Goal: Find contact information: Find contact information

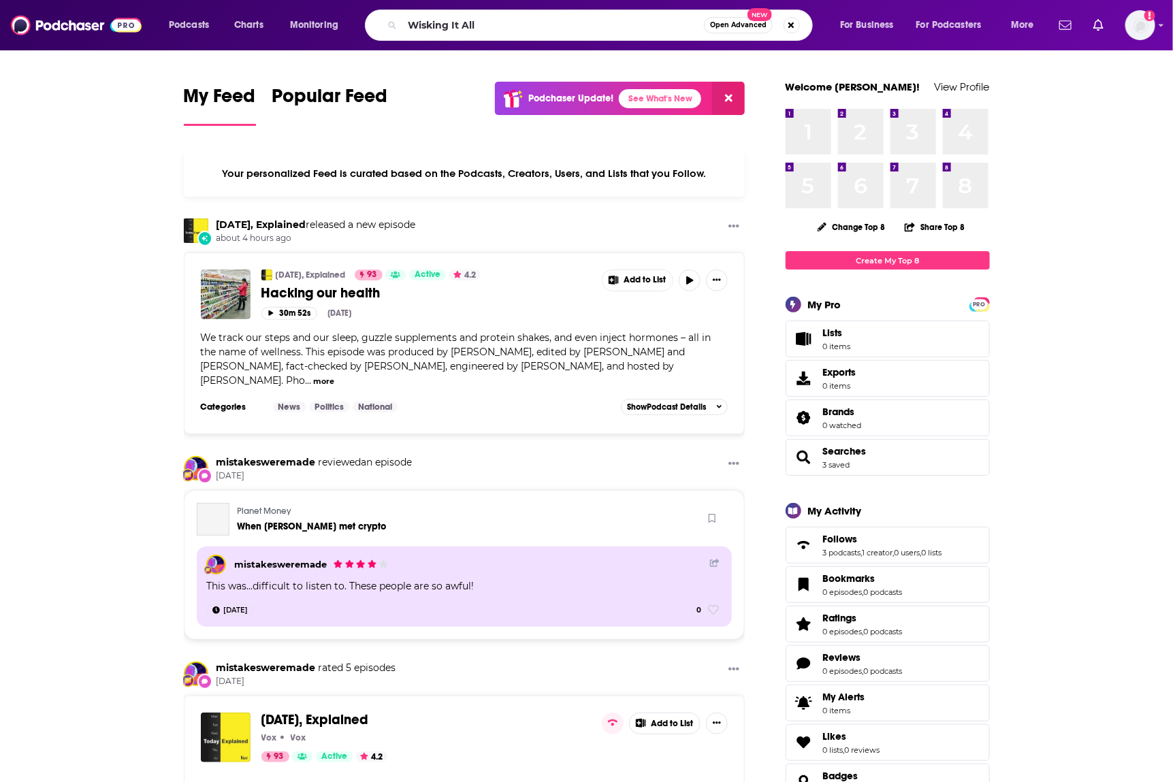
type input "Wisking It All"
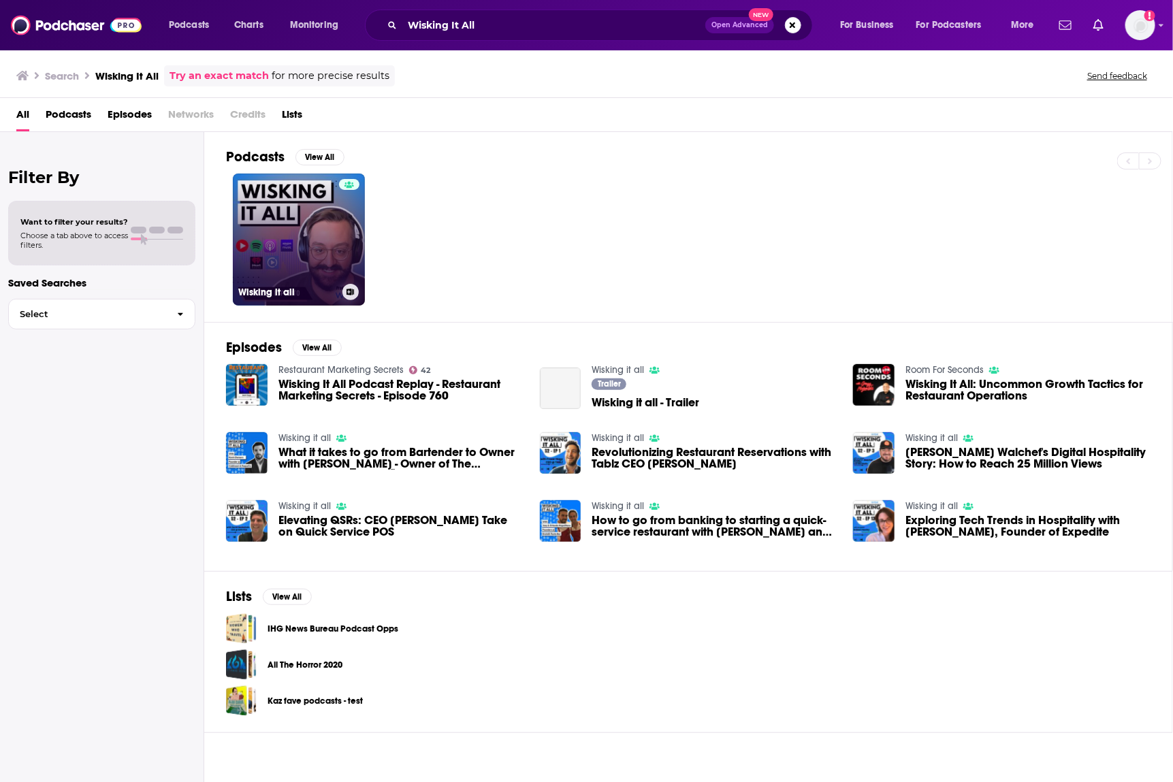
click at [319, 250] on link "Wisking it all" at bounding box center [299, 240] width 132 height 132
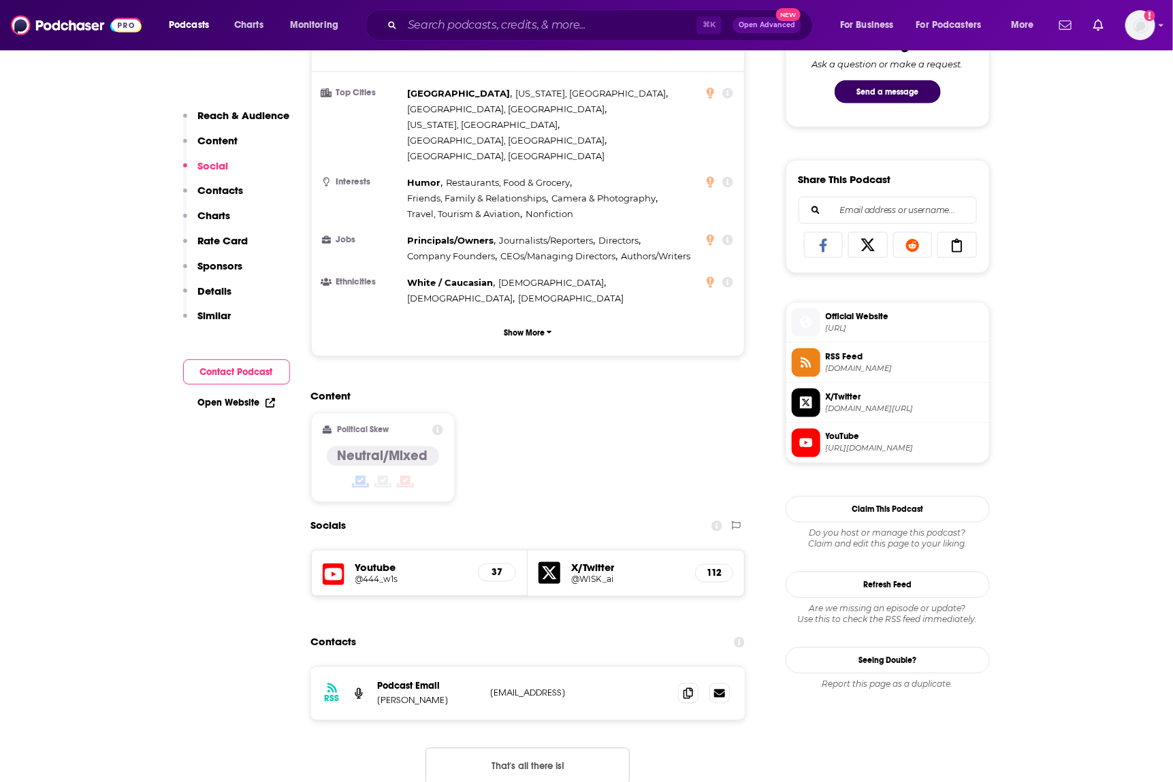
scroll to position [1221, 0]
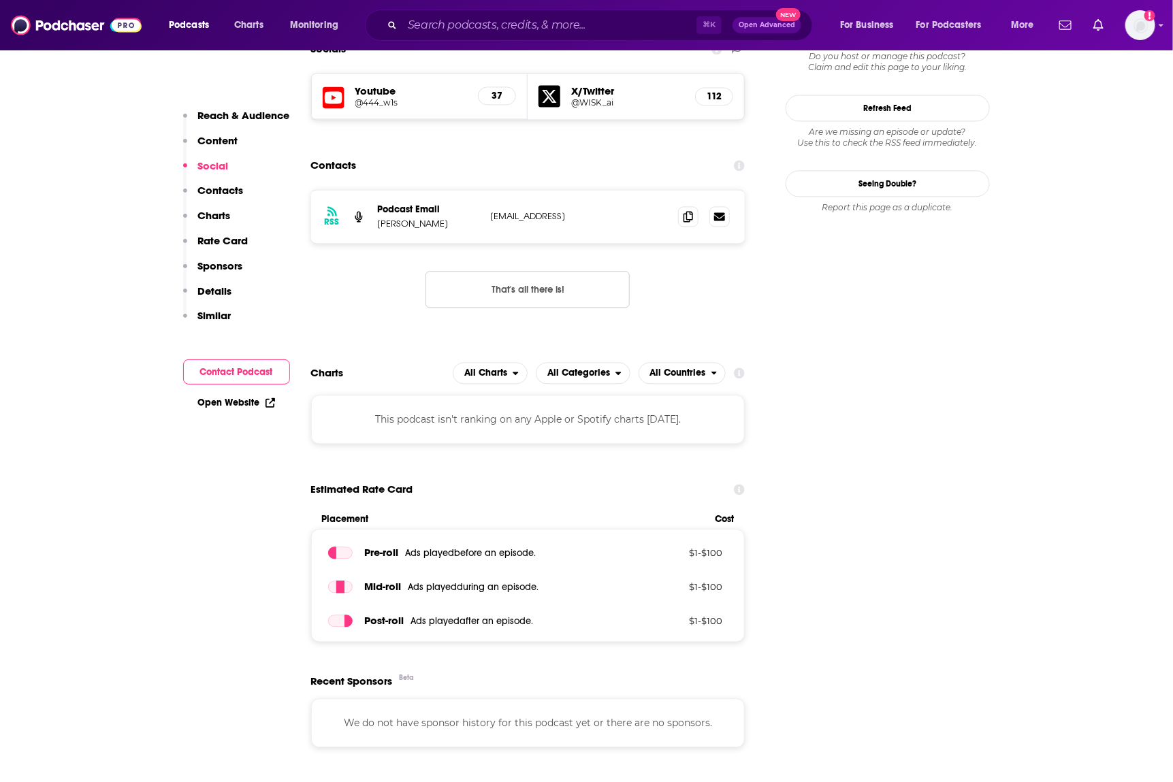
drag, startPoint x: 448, startPoint y: 159, endPoint x: 376, endPoint y: 163, distance: 71.5
click at [376, 190] on div "RSS Podcast Email [PERSON_NAME] [EMAIL_ADDRESS] [EMAIL_ADDRESS]" at bounding box center [528, 216] width 434 height 53
copy p "[PERSON_NAME]"
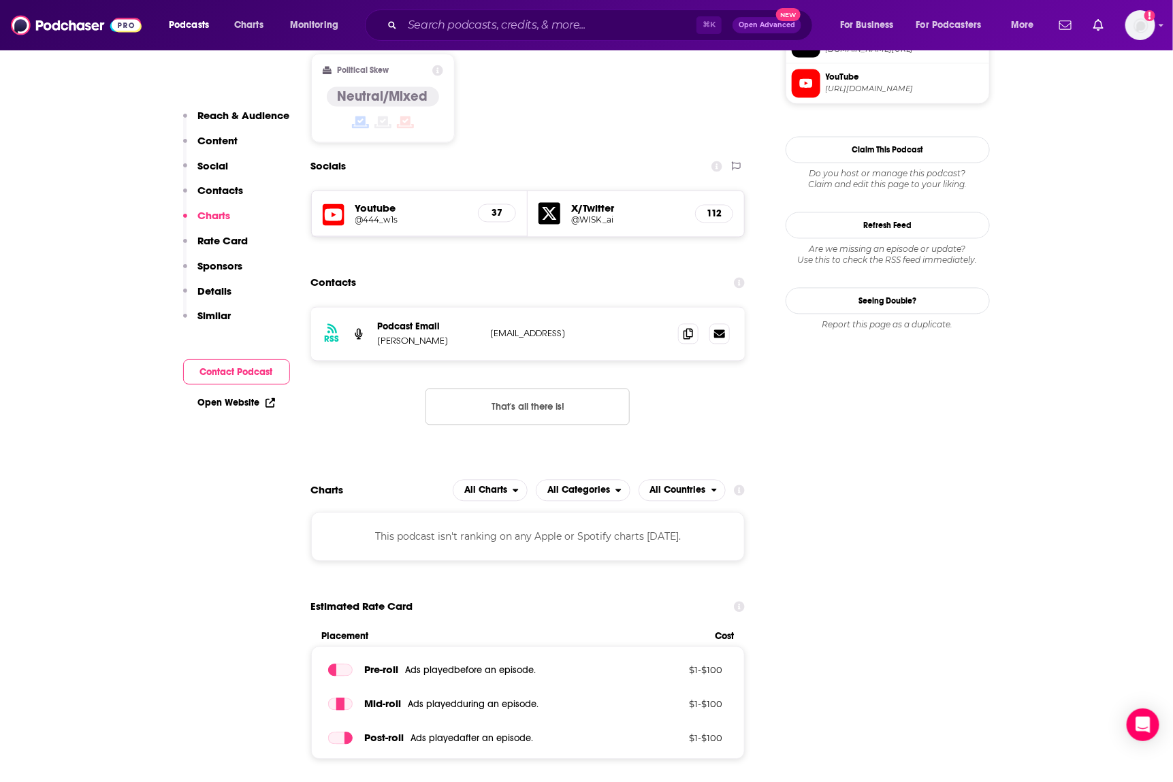
scroll to position [1103, 0]
drag, startPoint x: 451, startPoint y: 282, endPoint x: 372, endPoint y: 281, distance: 78.3
click at [372, 308] on div "RSS Podcast Email [PERSON_NAME] [EMAIL_ADDRESS] [EMAIL_ADDRESS]" at bounding box center [528, 334] width 434 height 53
copy p "[PERSON_NAME]"
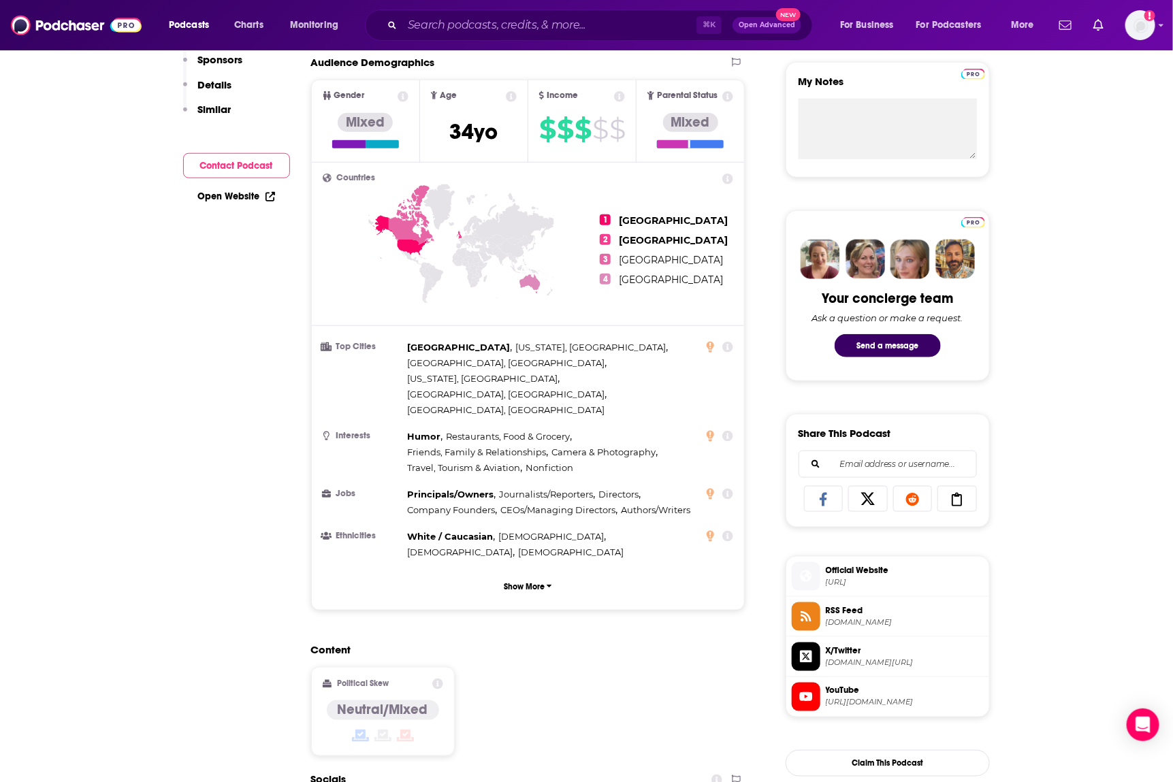
scroll to position [0, 0]
